Goal: Task Accomplishment & Management: Manage account settings

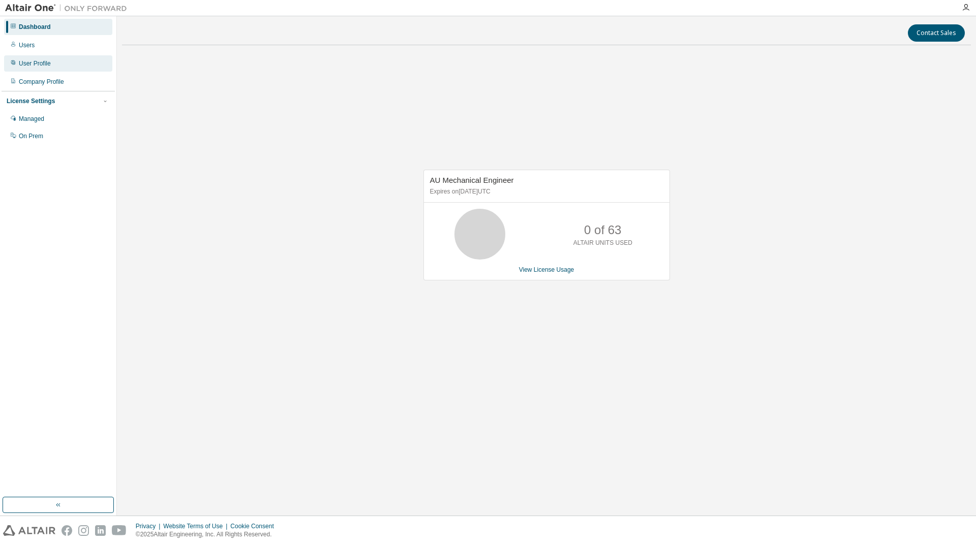
click at [39, 64] on div "User Profile" at bounding box center [35, 63] width 32 height 8
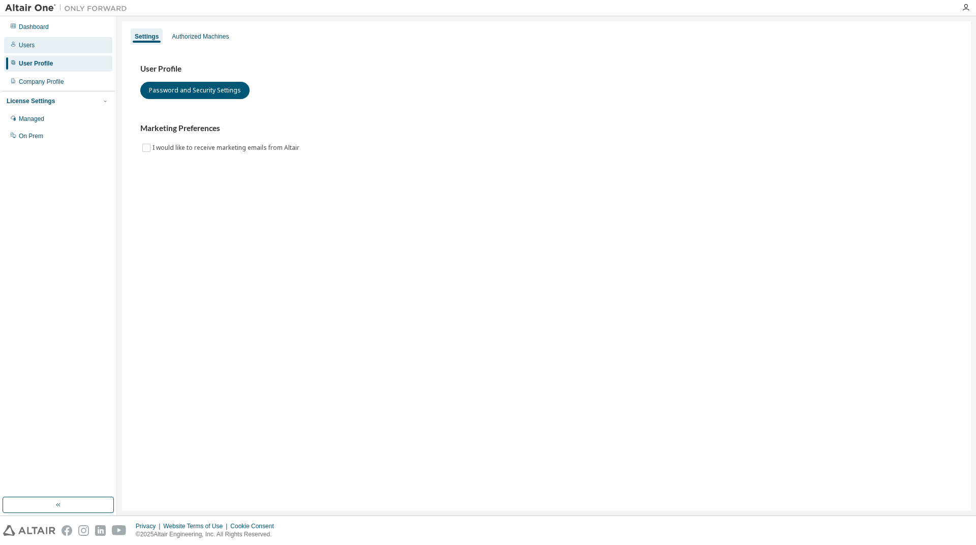
click at [44, 44] on div "Users" at bounding box center [58, 45] width 108 height 16
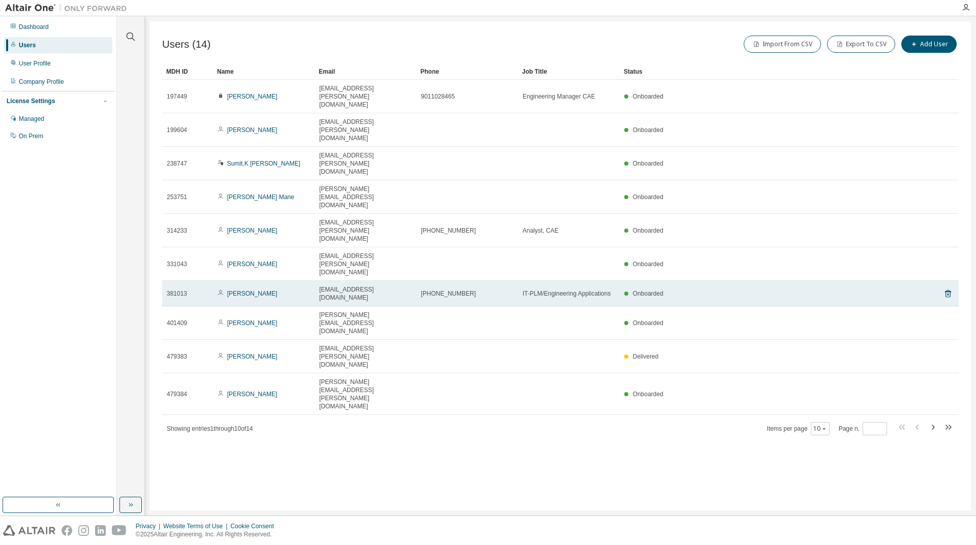
click at [391, 286] on span "[EMAIL_ADDRESS][DOMAIN_NAME]" at bounding box center [365, 294] width 92 height 16
click at [419, 281] on td "[PHONE_NUMBER]" at bounding box center [467, 293] width 102 height 25
click at [249, 290] on link "[PERSON_NAME]" at bounding box center [252, 293] width 50 height 7
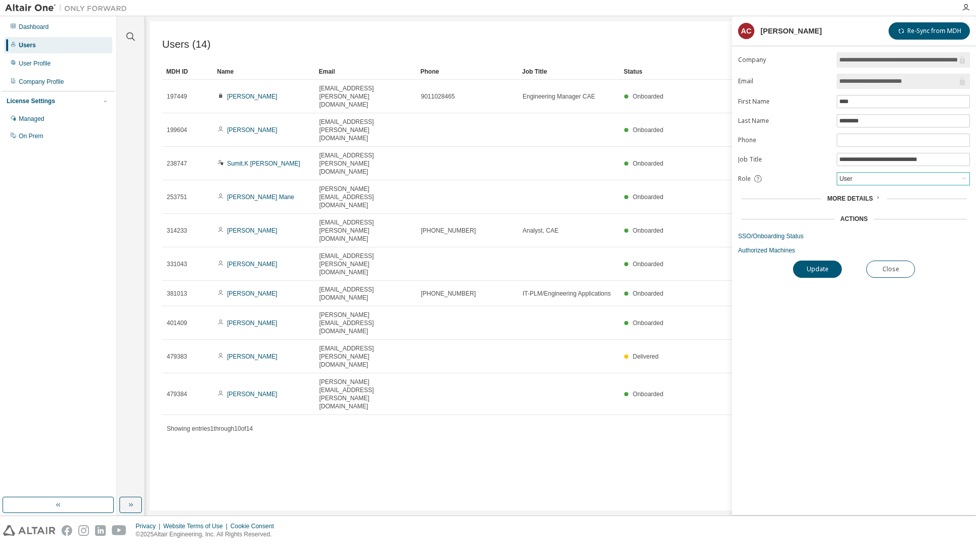
click at [873, 182] on div "User" at bounding box center [903, 179] width 132 height 12
click at [858, 195] on li "Admin" at bounding box center [902, 191] width 130 height 13
click at [818, 272] on button "Update" at bounding box center [817, 269] width 49 height 17
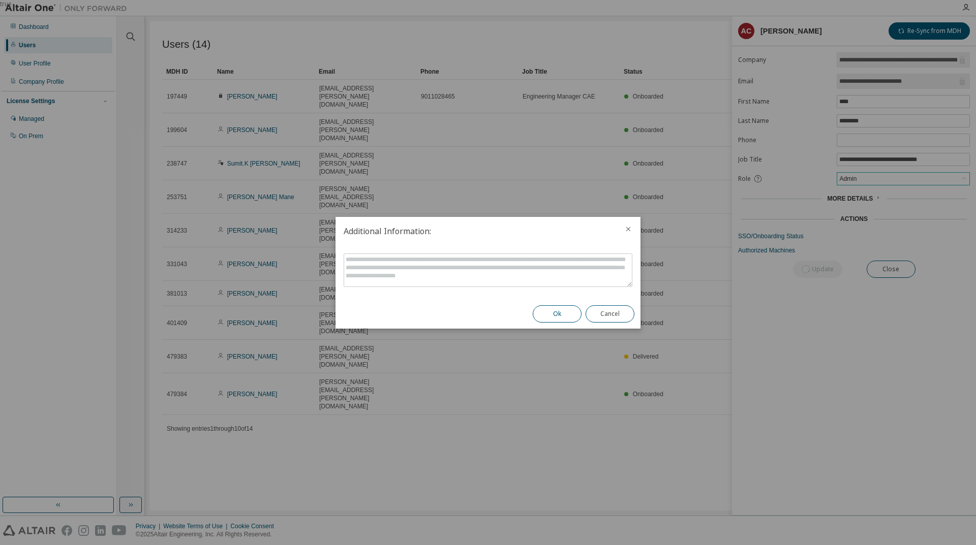
click at [548, 312] on button "Ok" at bounding box center [557, 313] width 49 height 17
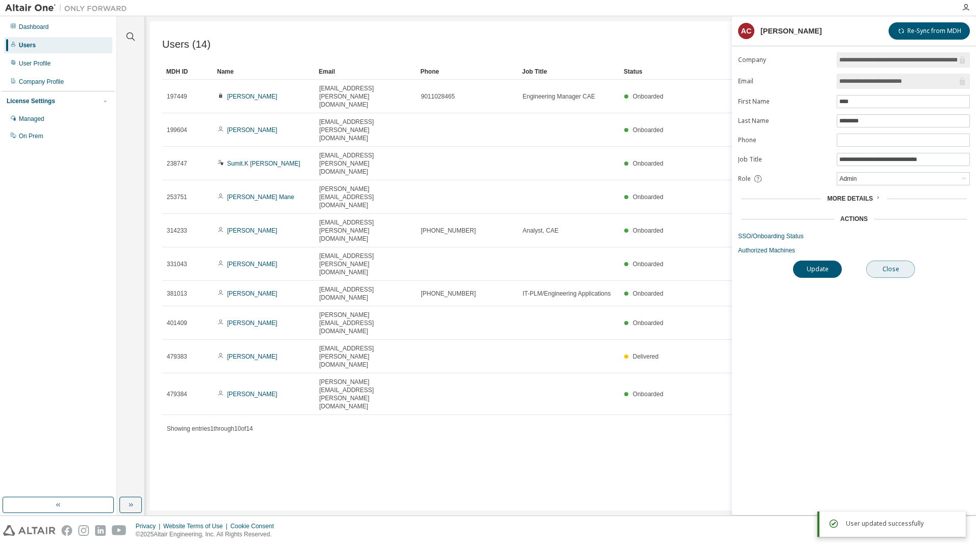
click at [884, 266] on button "Close" at bounding box center [890, 269] width 49 height 17
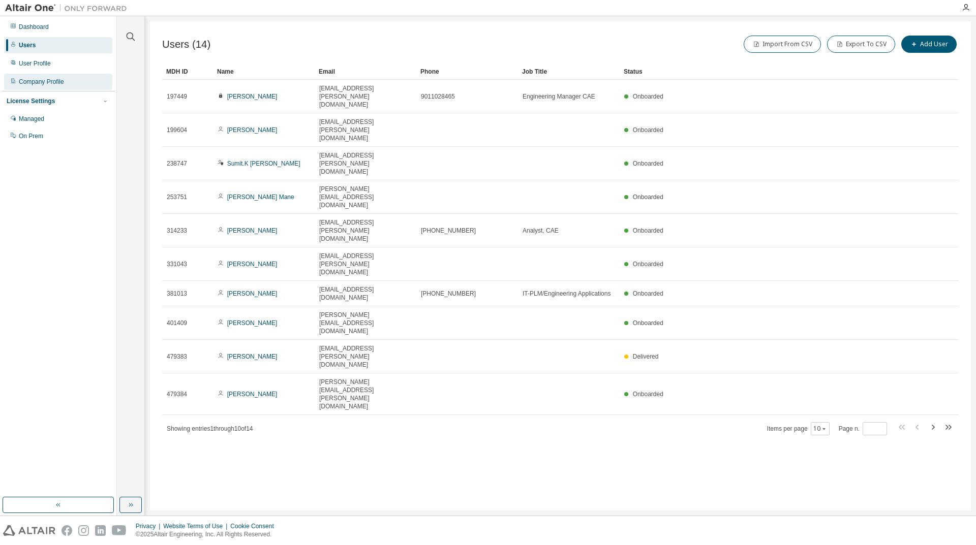
click at [38, 85] on div "Company Profile" at bounding box center [41, 82] width 45 height 8
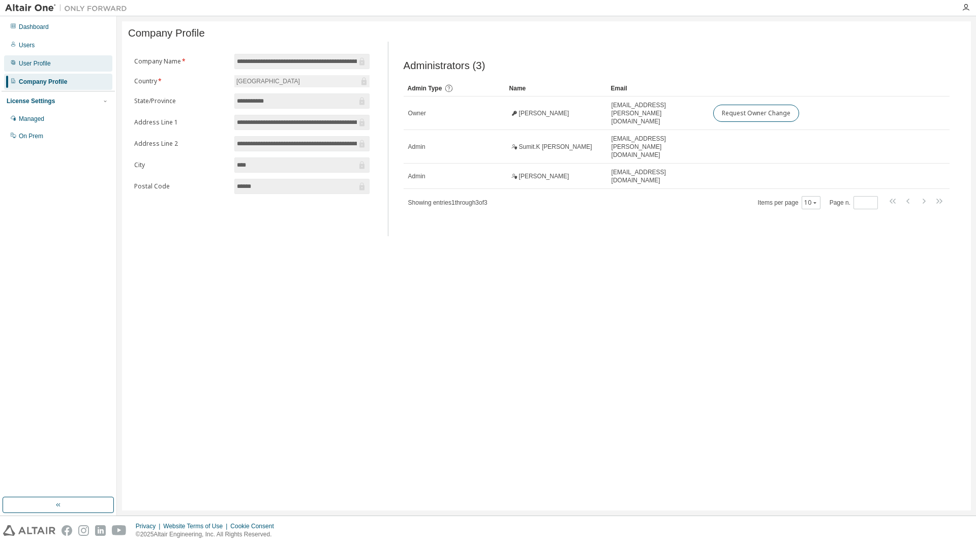
click at [41, 64] on div "User Profile" at bounding box center [35, 63] width 32 height 8
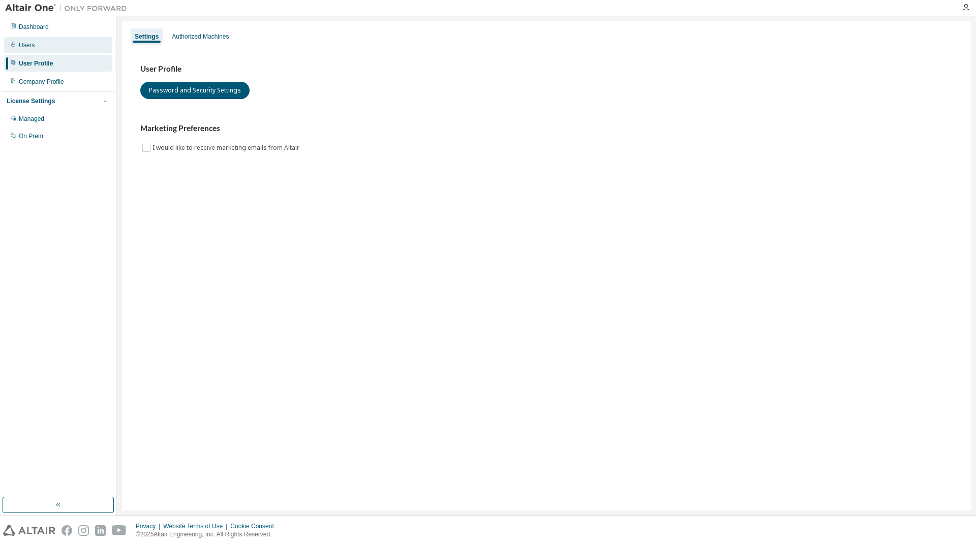
click at [43, 49] on div "Users" at bounding box center [58, 45] width 108 height 16
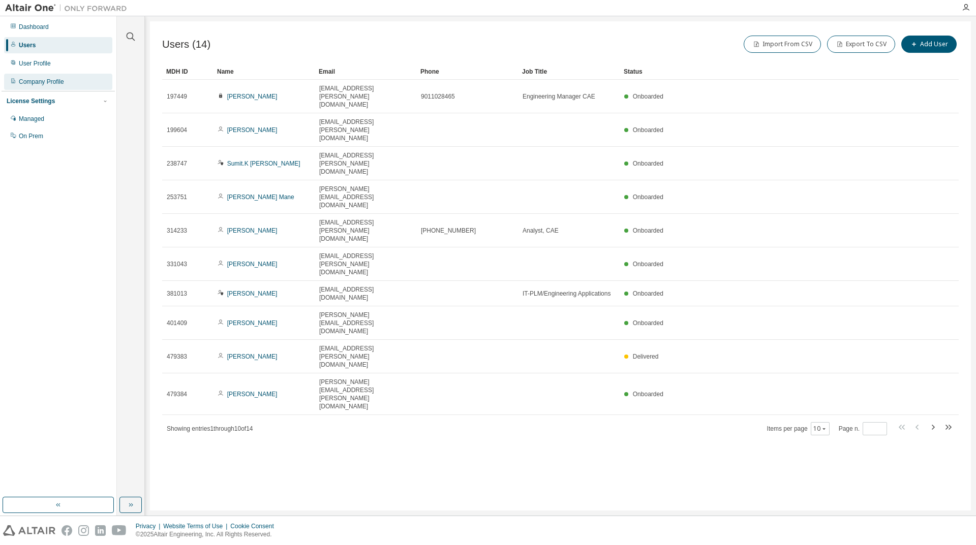
click at [55, 83] on div "Company Profile" at bounding box center [41, 82] width 45 height 8
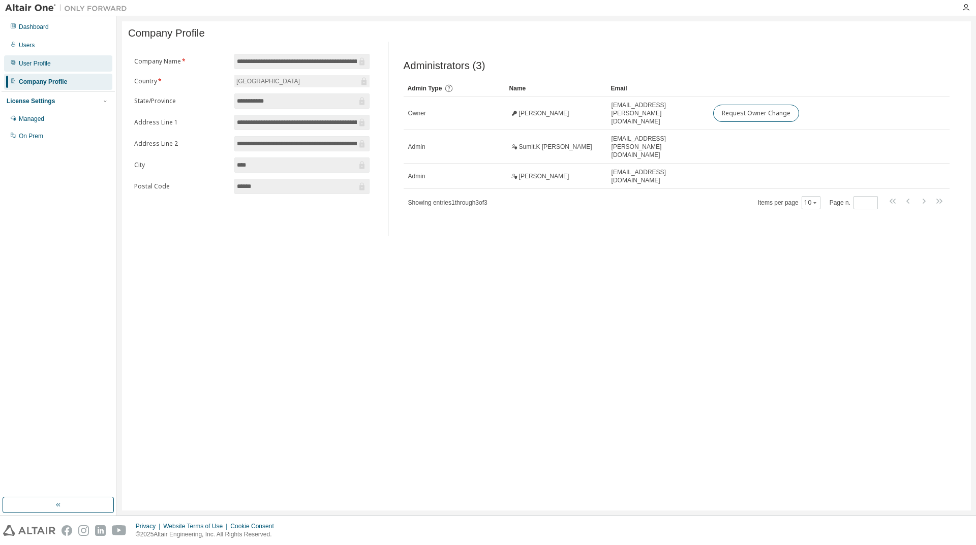
click at [37, 64] on div "User Profile" at bounding box center [35, 63] width 32 height 8
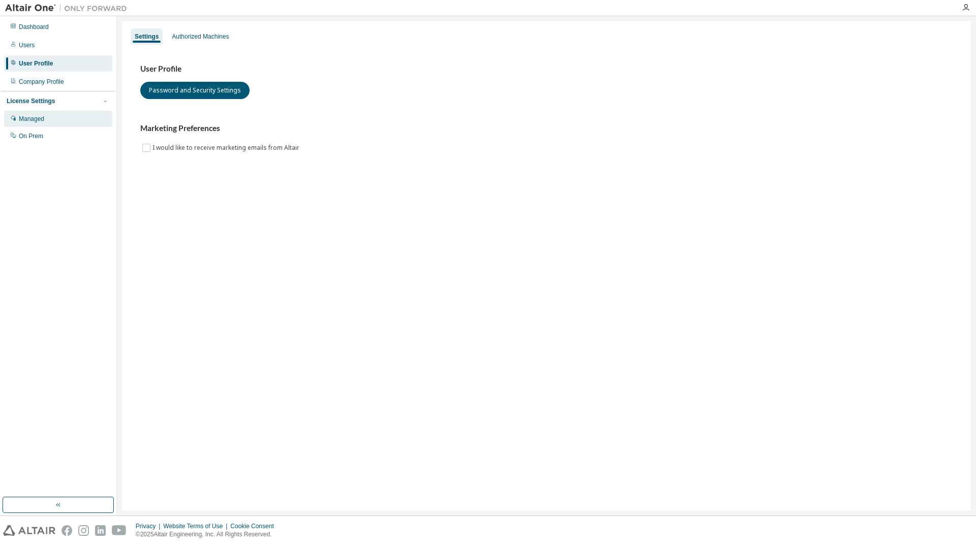
click at [34, 117] on div "Managed" at bounding box center [31, 119] width 25 height 8
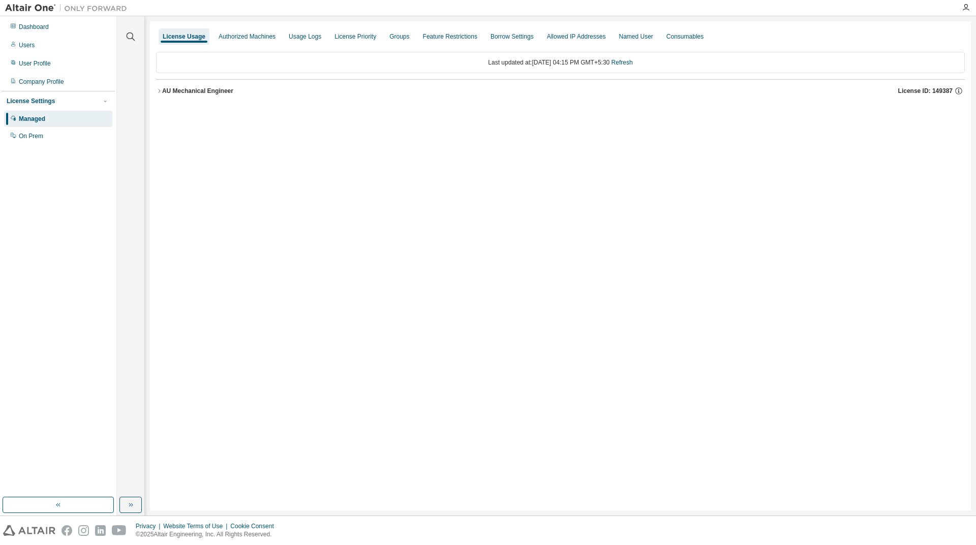
click at [160, 91] on icon "button" at bounding box center [159, 91] width 2 height 4
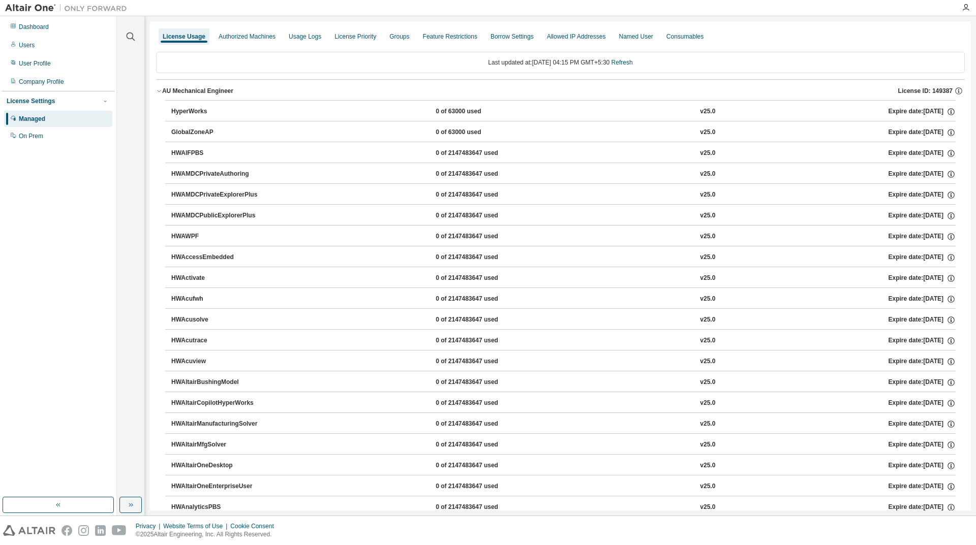
click at [161, 87] on button "AU Mechanical Engineer License ID: 149387" at bounding box center [560, 91] width 808 height 22
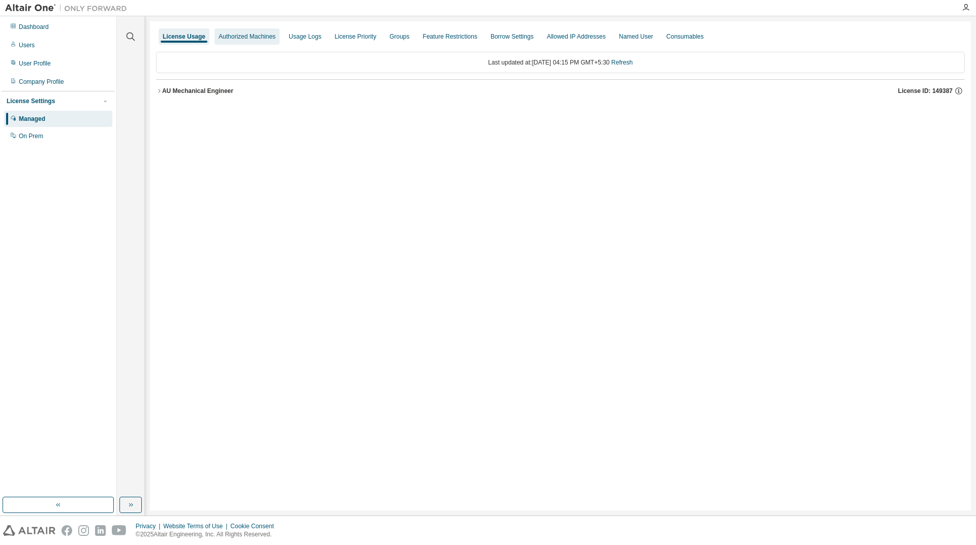
click at [261, 40] on div "Authorized Machines" at bounding box center [246, 37] width 57 height 8
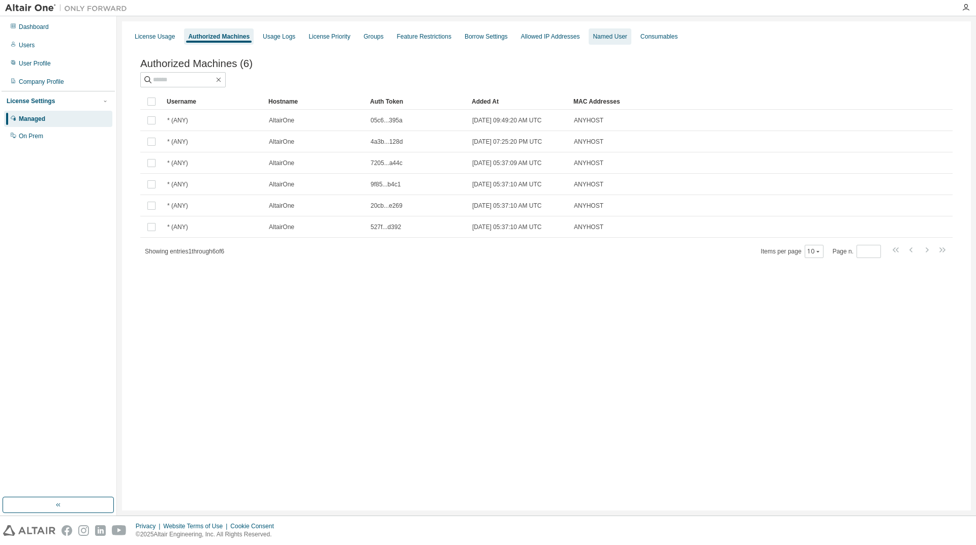
click at [596, 40] on div "Named User" at bounding box center [609, 37] width 34 height 8
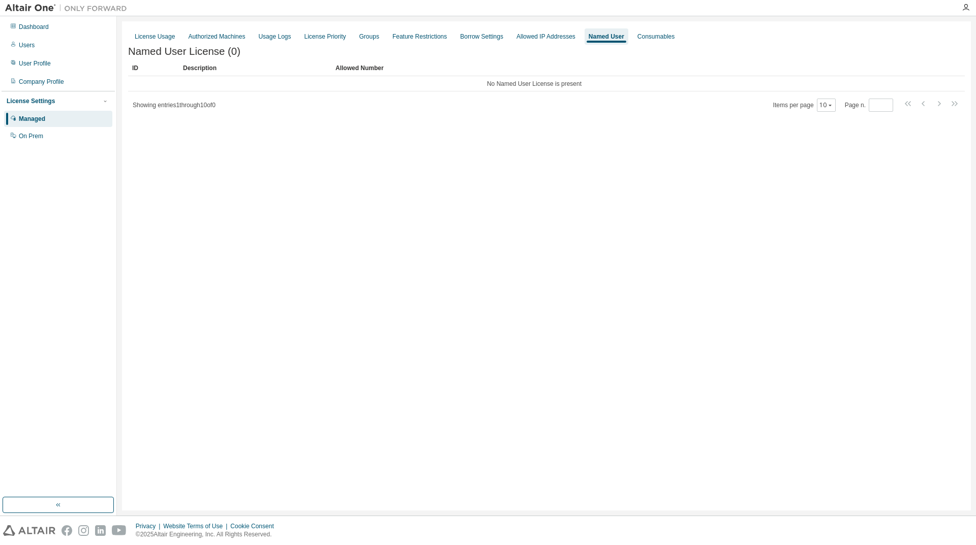
click at [99, 98] on div "License Settings" at bounding box center [58, 101] width 103 height 9
drag, startPoint x: 78, startPoint y: 237, endPoint x: 50, endPoint y: 129, distance: 111.9
click at [78, 237] on div "Dashboard Users User Profile Company Profile License Settings Managed On Prem" at bounding box center [58, 257] width 113 height 478
click at [47, 29] on div "Dashboard" at bounding box center [34, 27] width 30 height 8
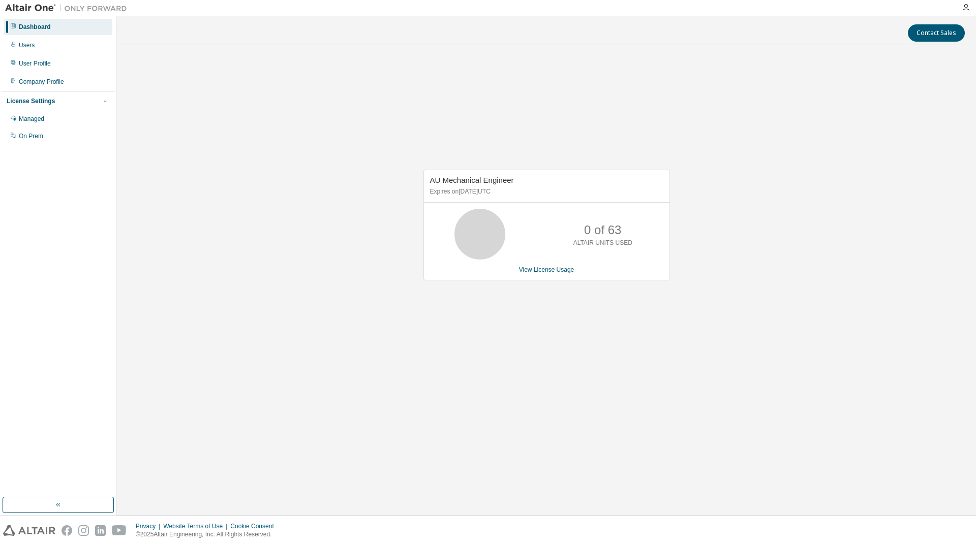
click at [45, 102] on div "License Settings" at bounding box center [31, 101] width 48 height 8
click at [47, 105] on div "License Settings" at bounding box center [31, 101] width 48 height 8
click at [57, 122] on div "Managed" at bounding box center [58, 119] width 108 height 16
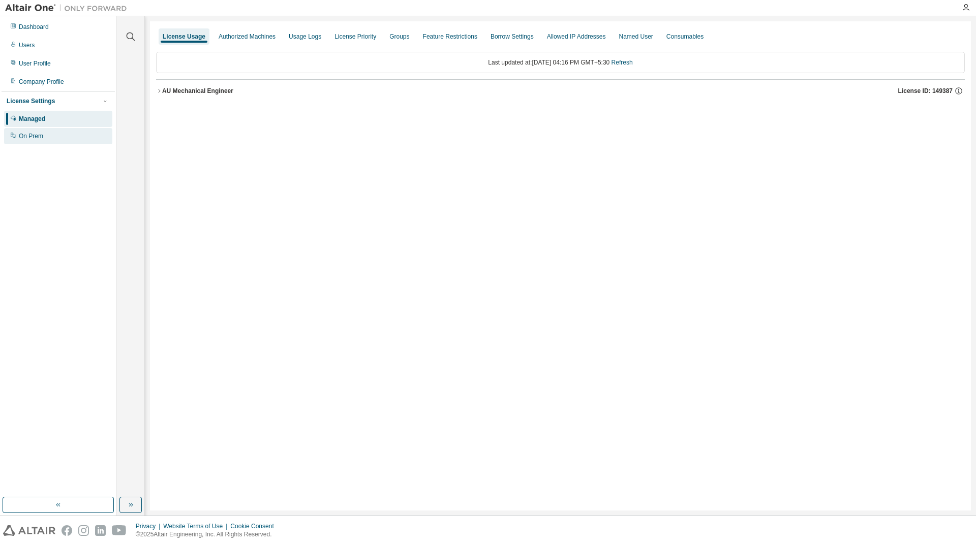
click at [42, 138] on div "On Prem" at bounding box center [31, 136] width 24 height 8
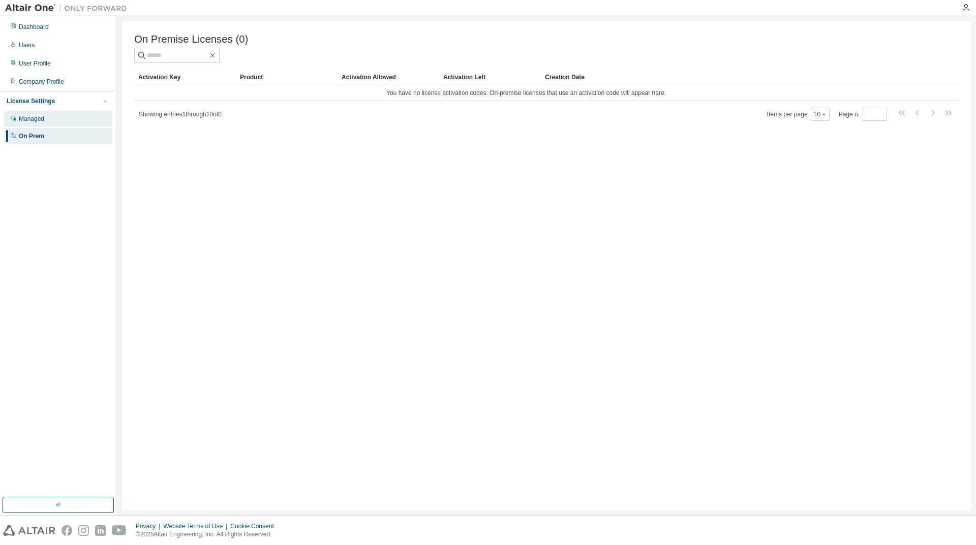
click at [24, 124] on div "Managed" at bounding box center [58, 119] width 108 height 16
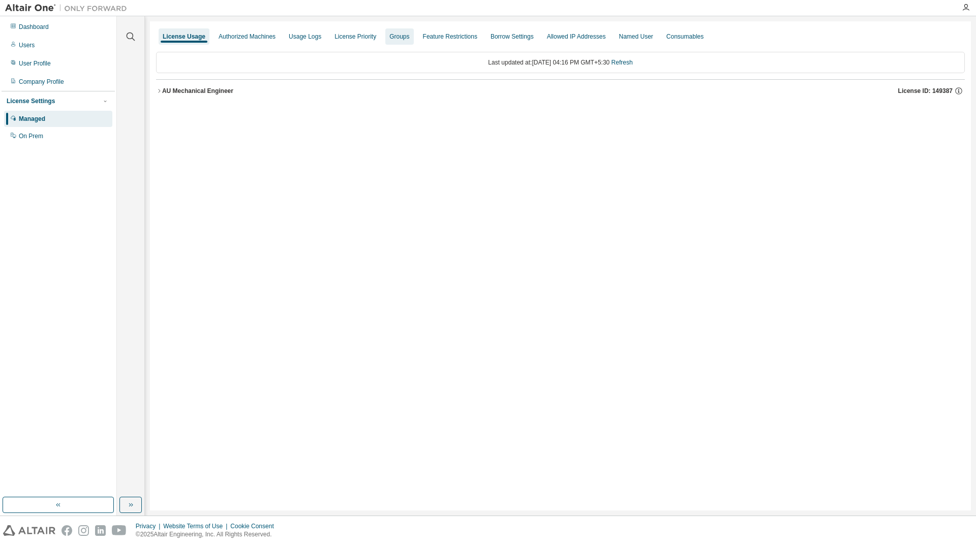
click at [398, 39] on div "Groups" at bounding box center [399, 37] width 20 height 8
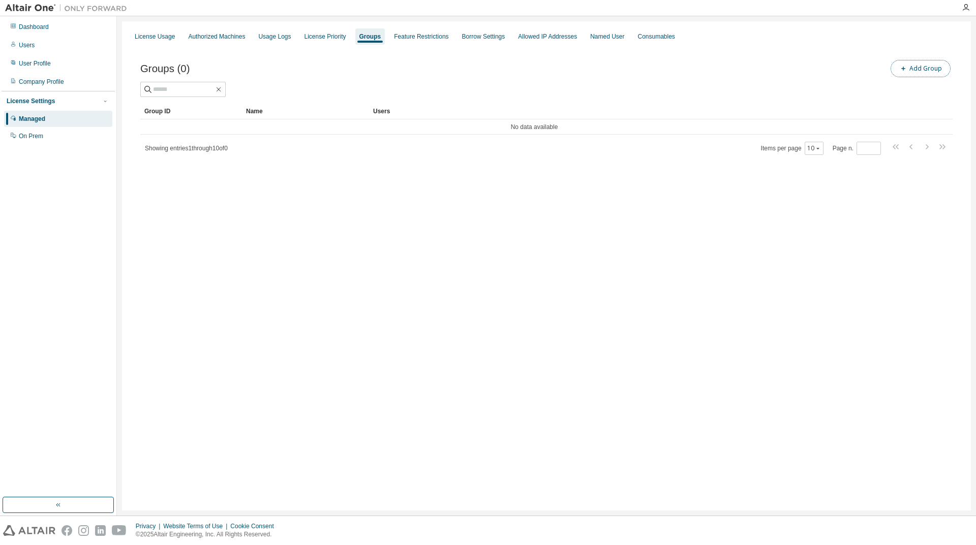
click at [915, 71] on button "Add Group" at bounding box center [920, 68] width 60 height 17
click at [758, 80] on input "text" at bounding box center [853, 77] width 227 height 8
type input "**********"
click at [932, 101] on button "Add" at bounding box center [945, 98] width 49 height 17
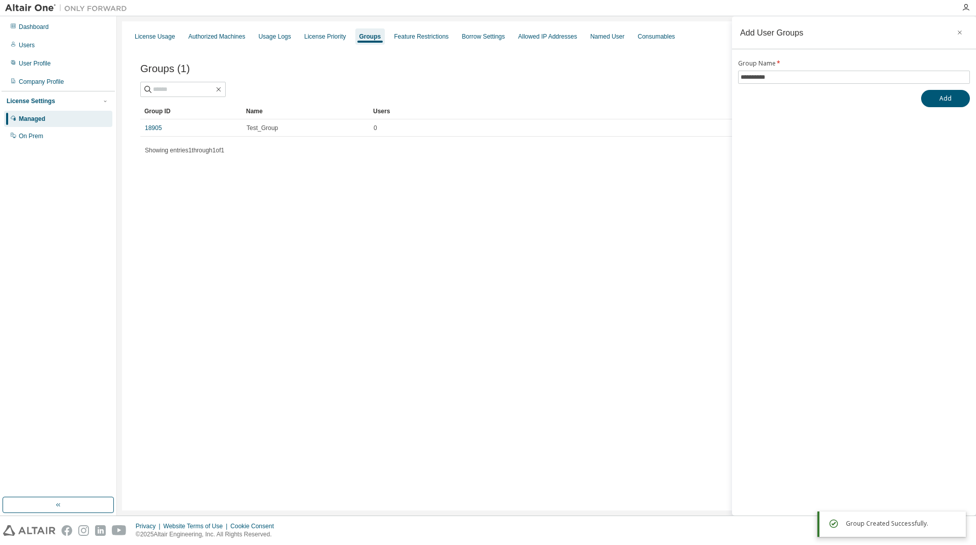
click at [506, 203] on div "License Usage Authorized Machines Usage Logs License Priority Groups Feature Re…" at bounding box center [546, 265] width 849 height 489
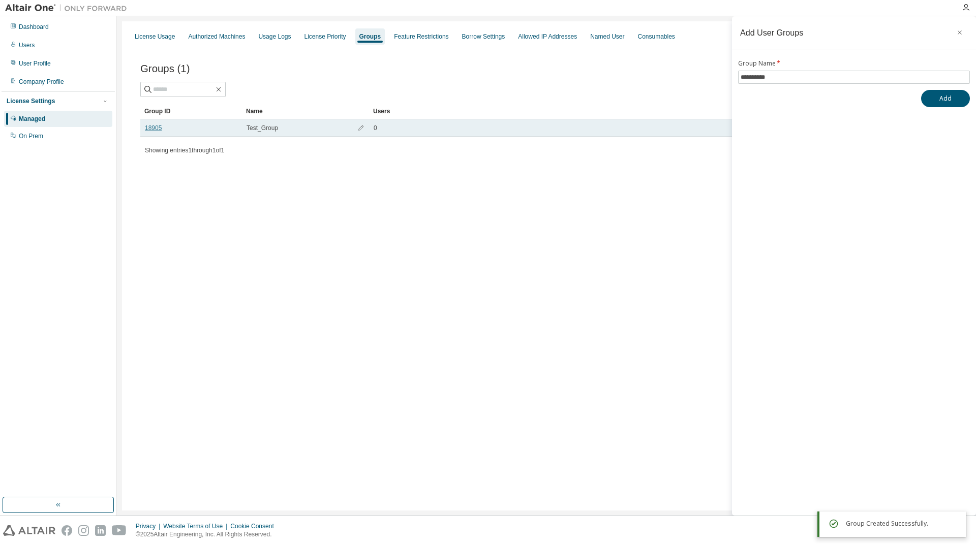
click at [149, 129] on link "18905" at bounding box center [153, 128] width 17 height 8
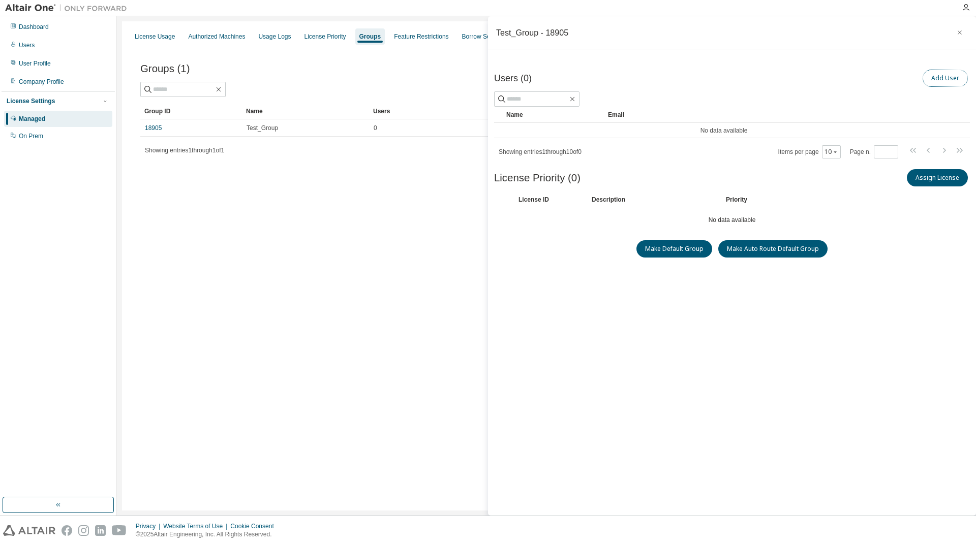
click at [941, 78] on button "Add User" at bounding box center [944, 78] width 45 height 17
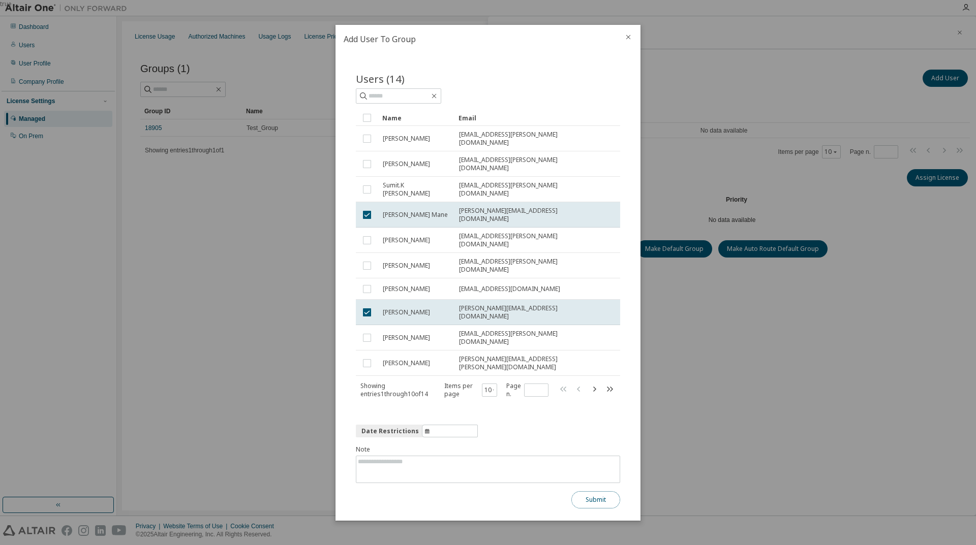
click at [593, 491] on button "Submit" at bounding box center [595, 499] width 49 height 17
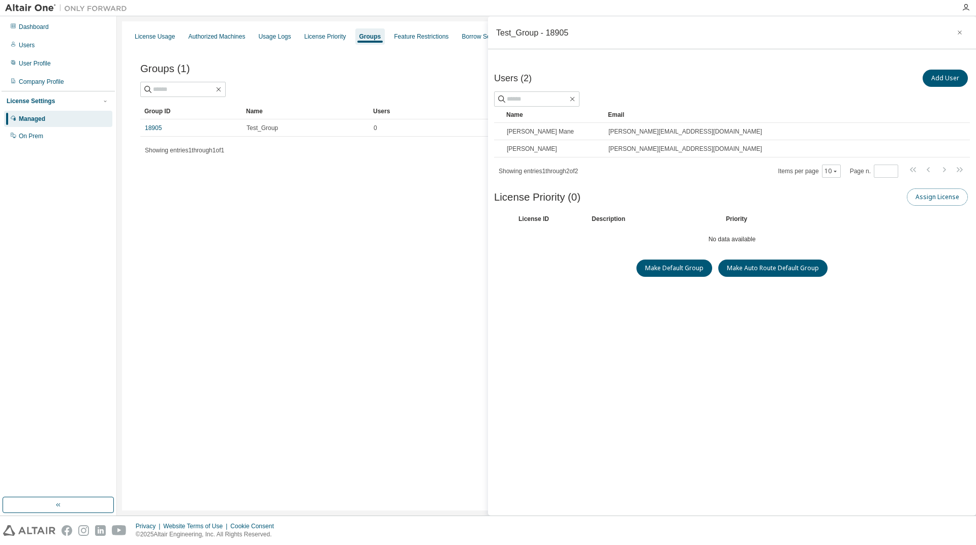
click at [931, 197] on button "Assign License" at bounding box center [936, 197] width 61 height 17
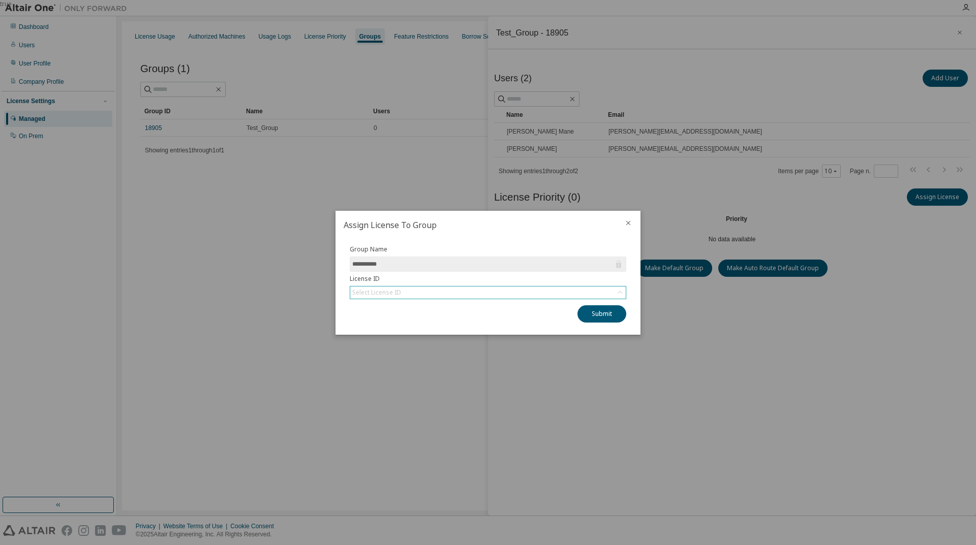
click at [472, 288] on div "Select License ID" at bounding box center [487, 293] width 275 height 12
click at [438, 324] on li "149387 - AU Mechanical Engineer" at bounding box center [487, 321] width 273 height 13
click at [599, 317] on button "Submit" at bounding box center [601, 313] width 49 height 17
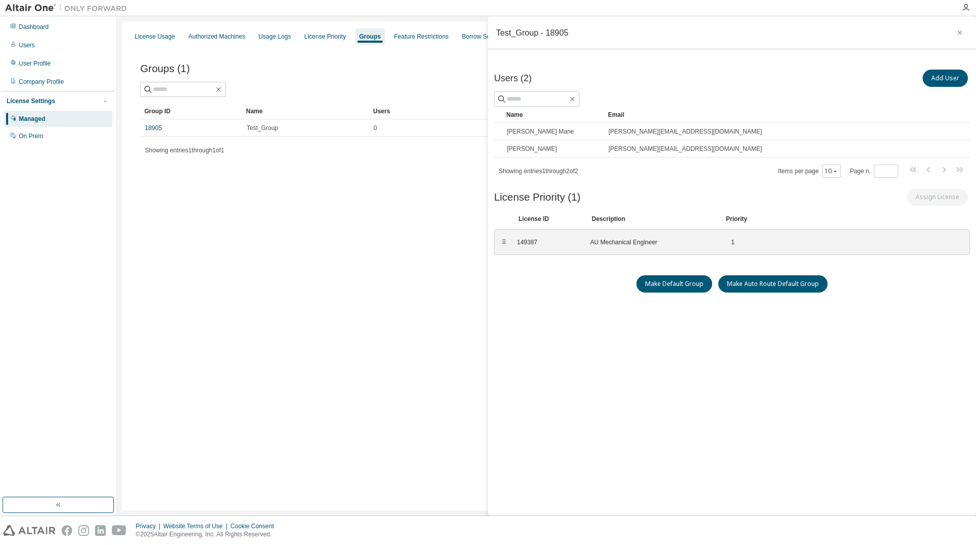
click at [955, 34] on button "button" at bounding box center [959, 32] width 16 height 16
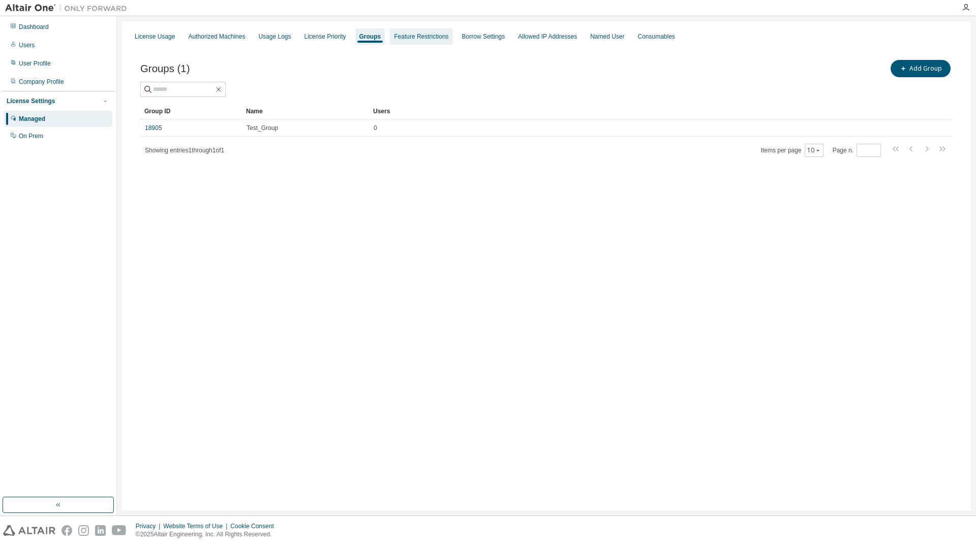
click at [390, 39] on div "Feature Restrictions" at bounding box center [421, 36] width 62 height 16
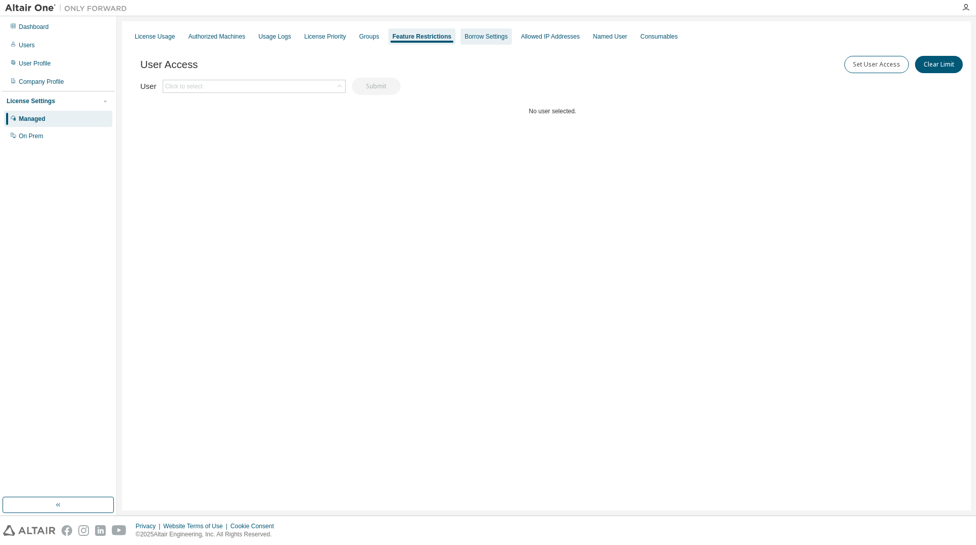
click at [485, 38] on div "Borrow Settings" at bounding box center [485, 37] width 43 height 8
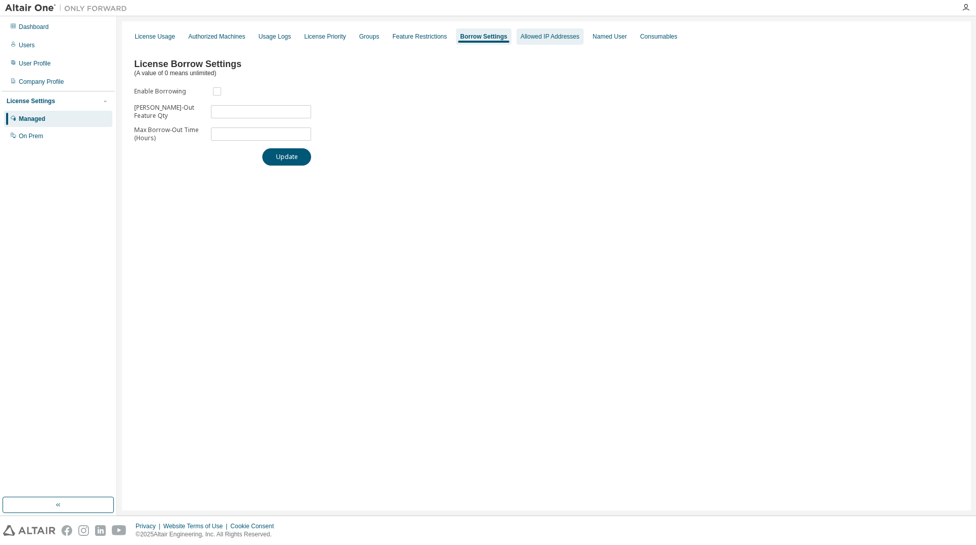
click at [537, 40] on div "Allowed IP Addresses" at bounding box center [549, 37] width 59 height 8
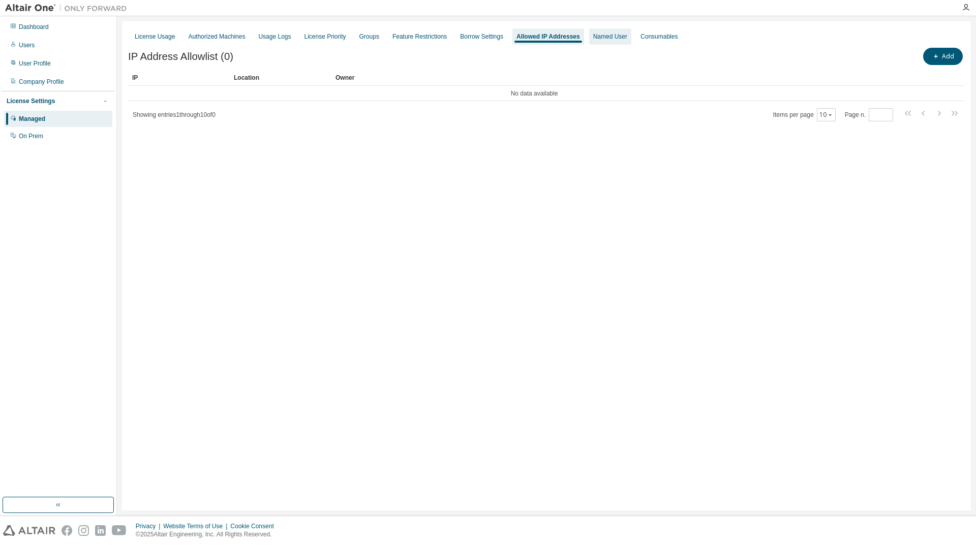
click at [599, 40] on div "Named User" at bounding box center [610, 37] width 34 height 8
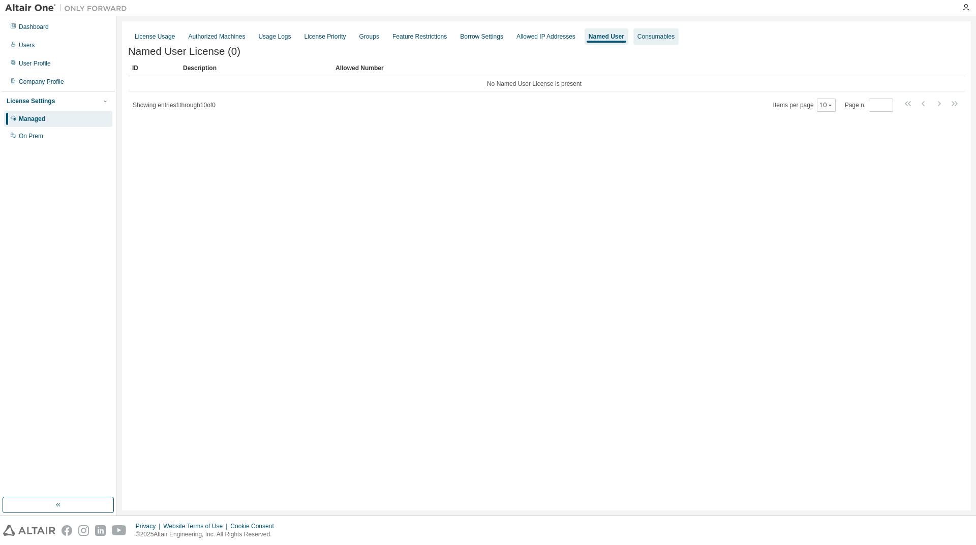
click at [646, 40] on div "Consumables" at bounding box center [655, 37] width 37 height 8
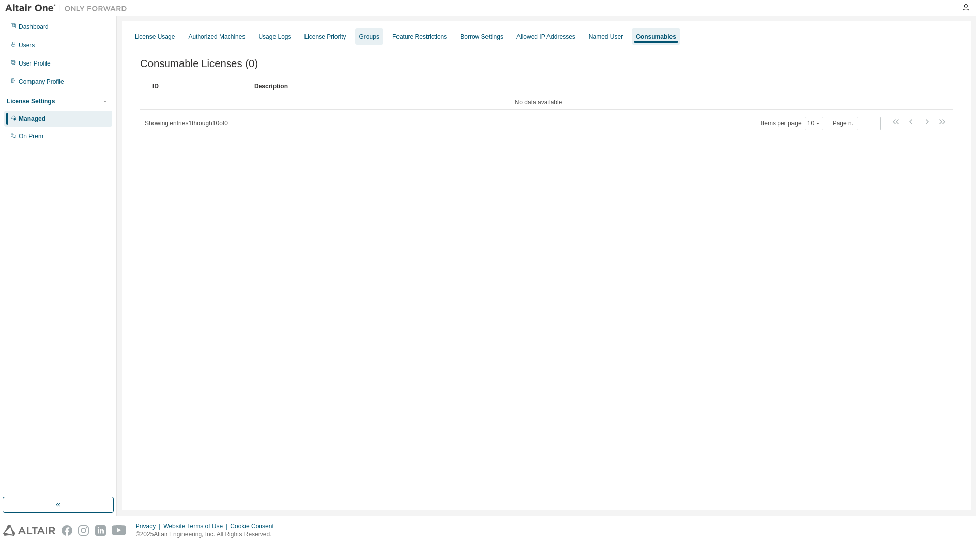
click at [367, 37] on div "Groups" at bounding box center [369, 37] width 20 height 8
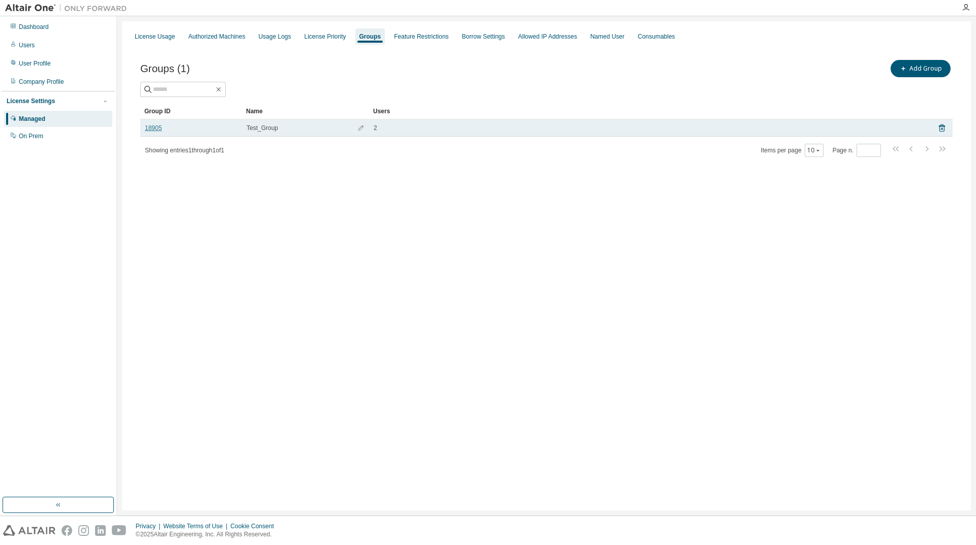
click at [157, 129] on link "18905" at bounding box center [153, 128] width 17 height 8
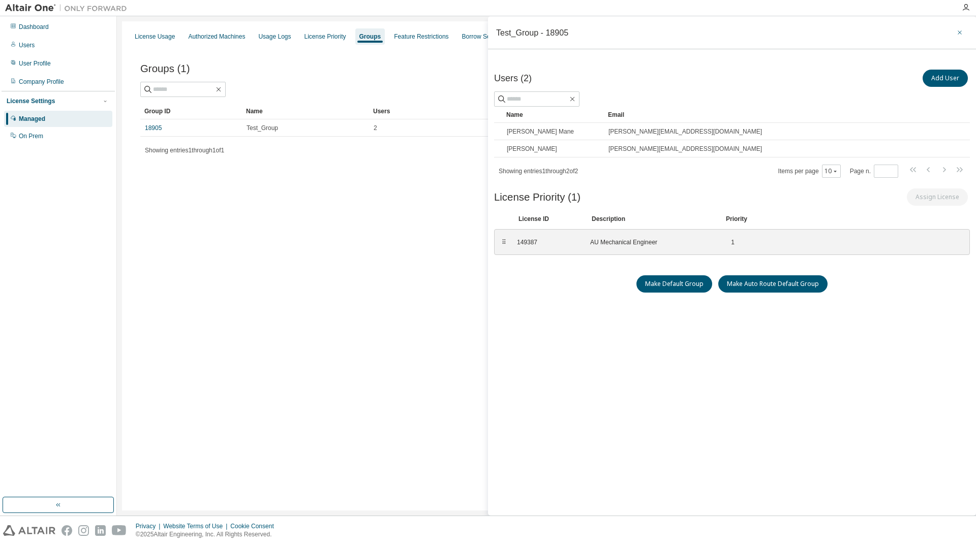
click at [958, 33] on icon "button" at bounding box center [959, 32] width 7 height 8
